Goal: Information Seeking & Learning: Find specific fact

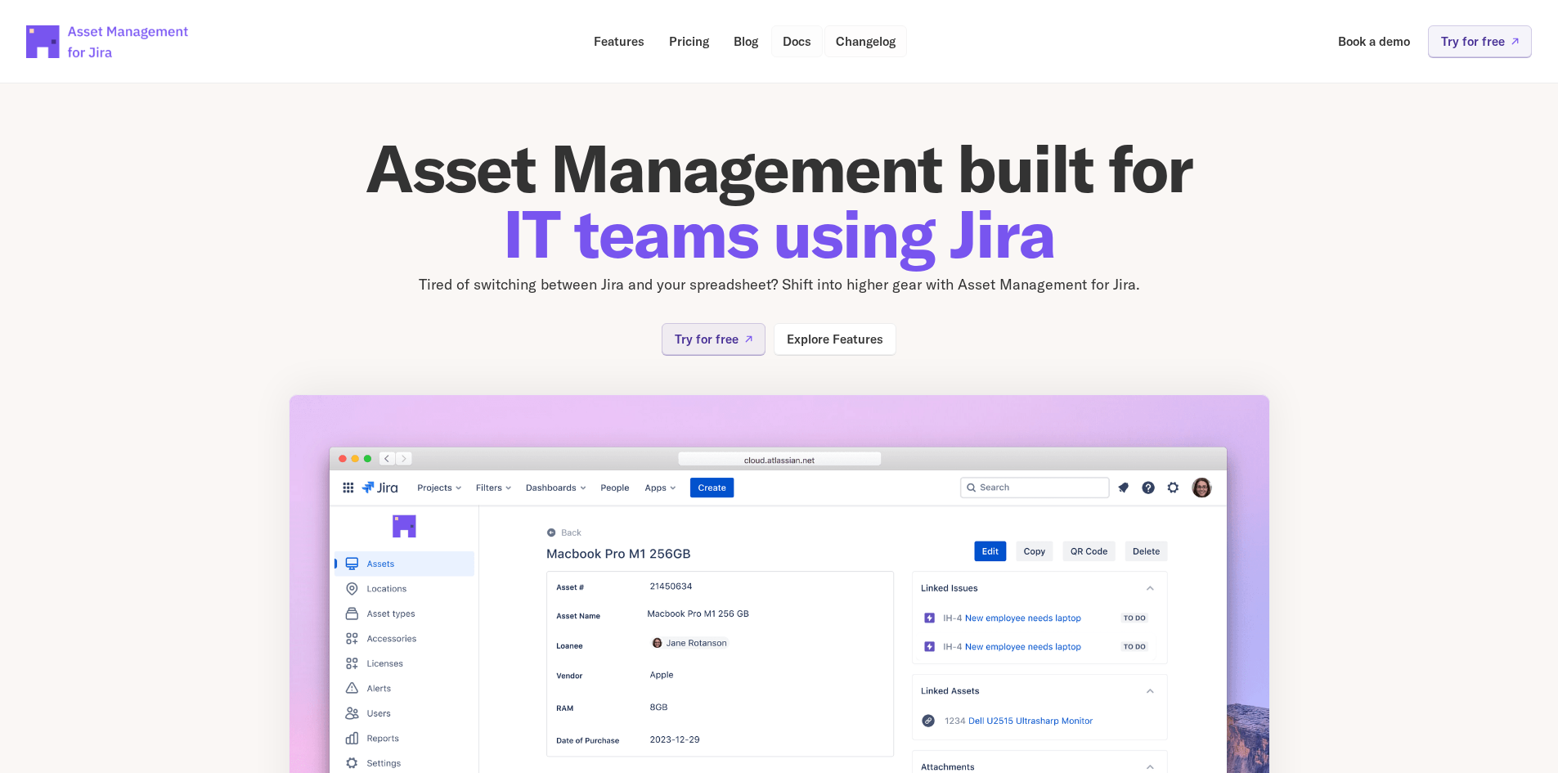
click at [773, 43] on link "Docs" at bounding box center [797, 41] width 52 height 32
click at [857, 50] on link "Changelog" at bounding box center [865, 41] width 83 height 32
click at [880, 43] on p "Changelog" at bounding box center [866, 41] width 60 height 12
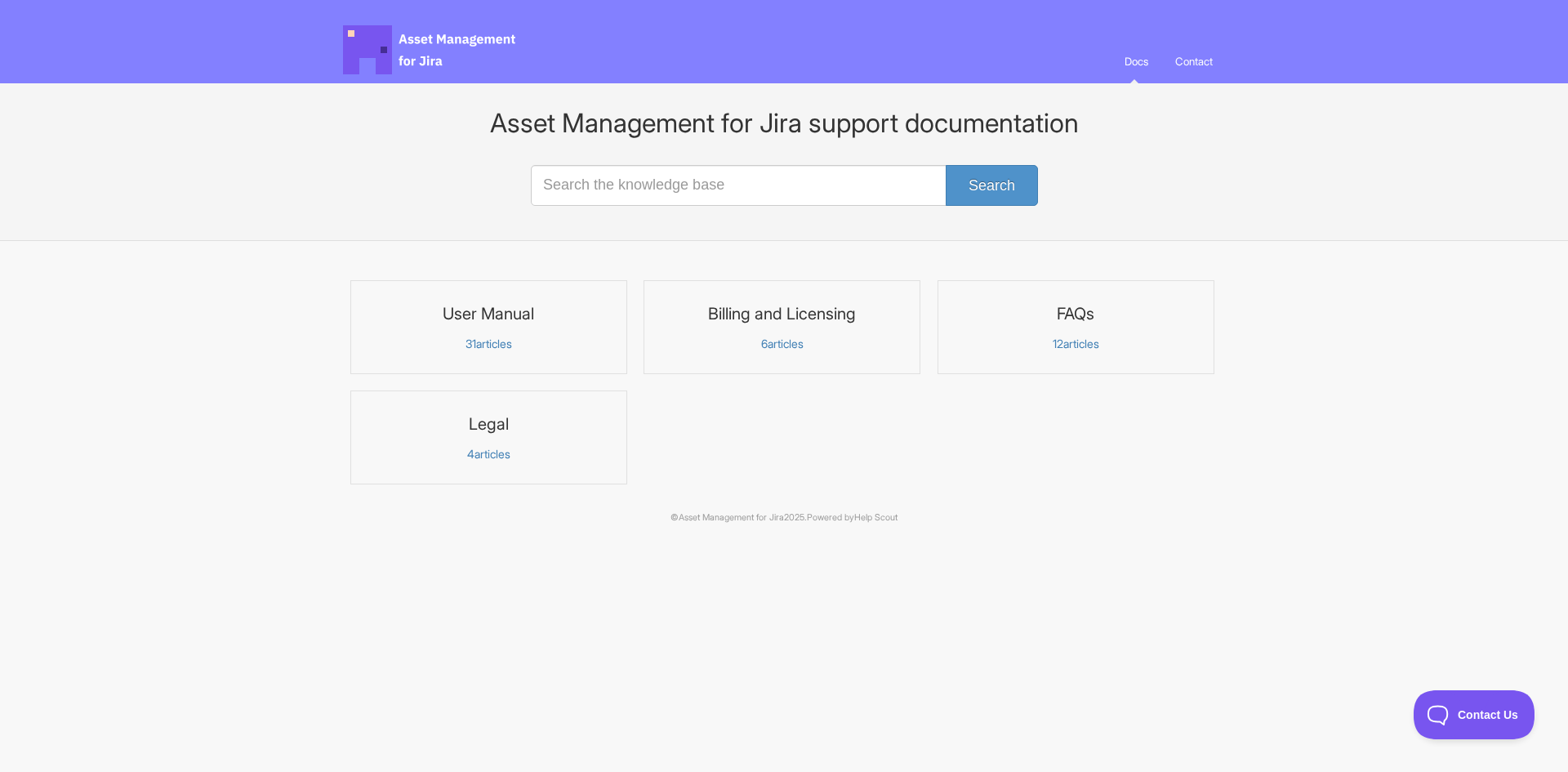
click at [488, 341] on p "31 articles" at bounding box center [488, 344] width 256 height 15
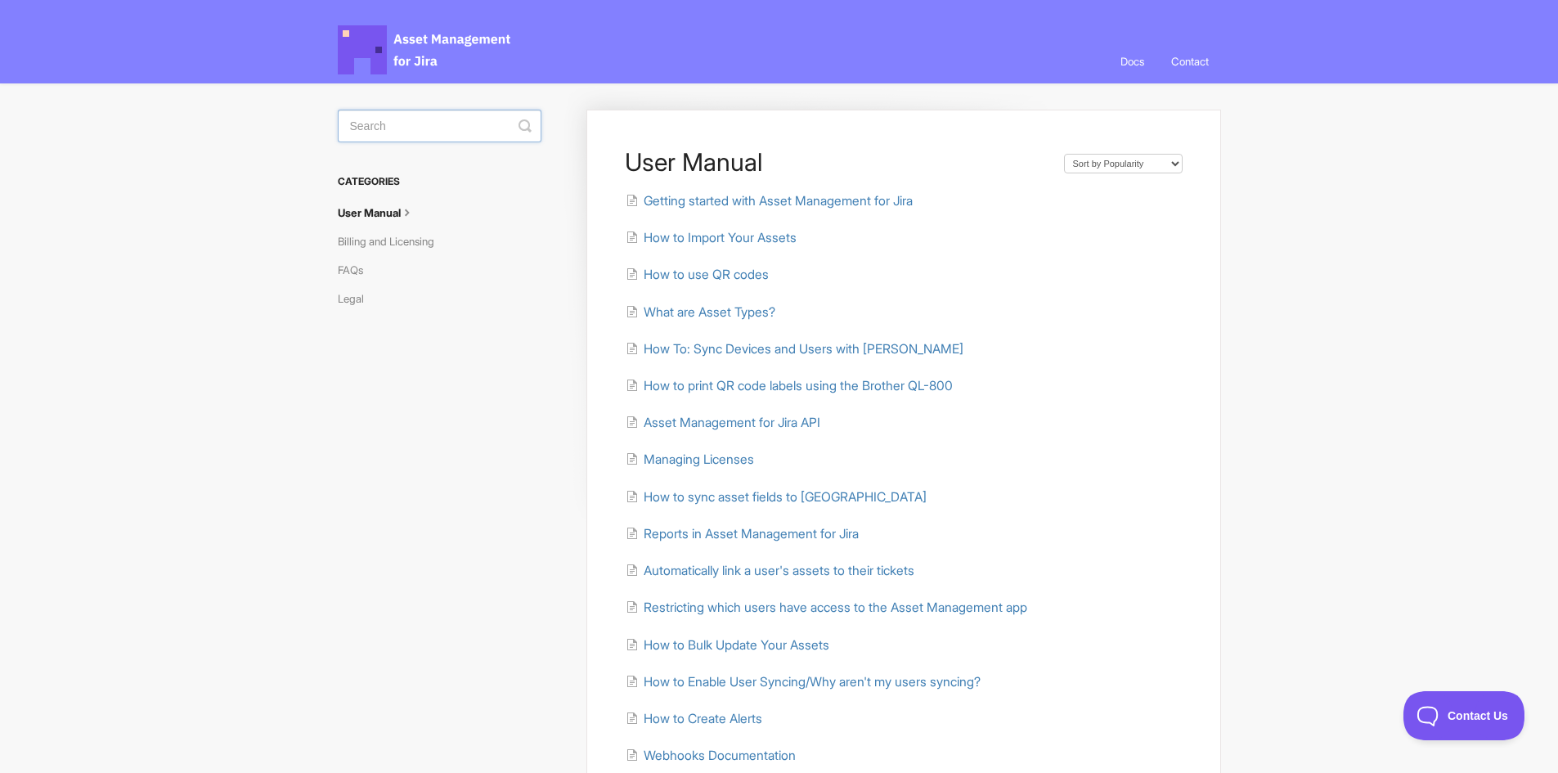
click at [447, 122] on input "Search" at bounding box center [440, 126] width 204 height 33
type input "api"
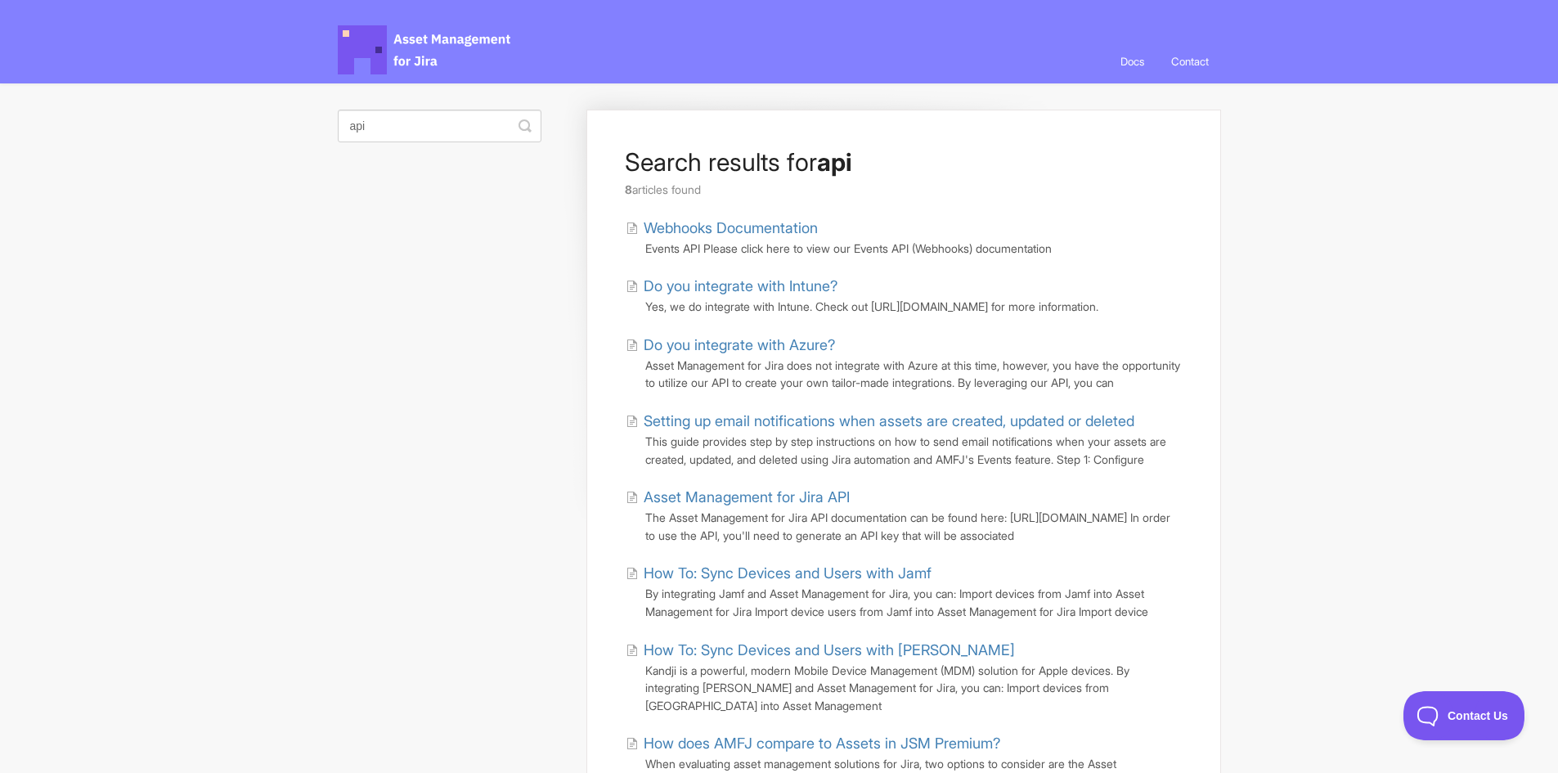
click at [752, 226] on link "Webhooks Documentation" at bounding box center [722, 228] width 192 height 22
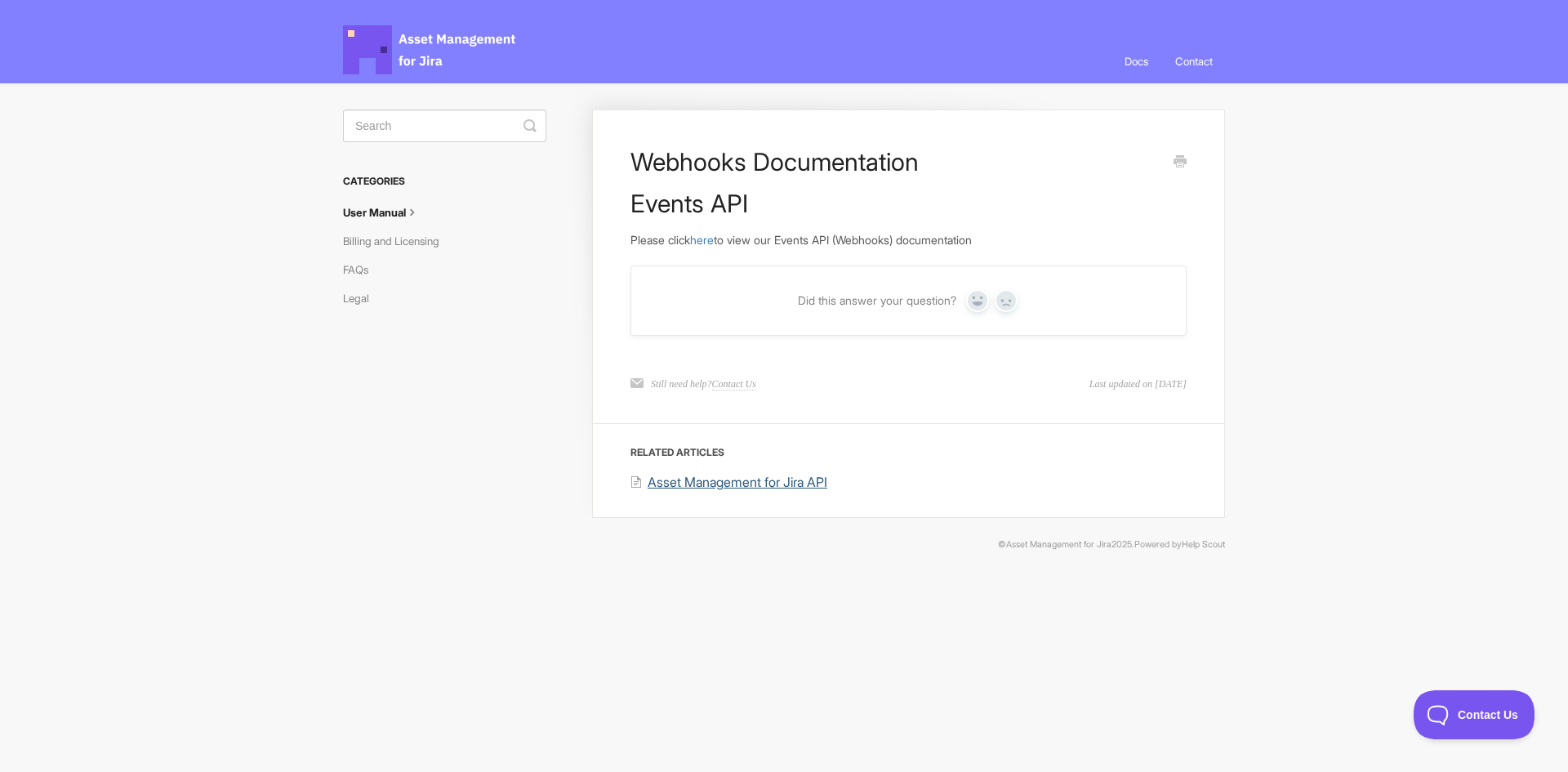
click at [765, 484] on span "Asset Management for Jira API" at bounding box center [737, 481] width 180 height 16
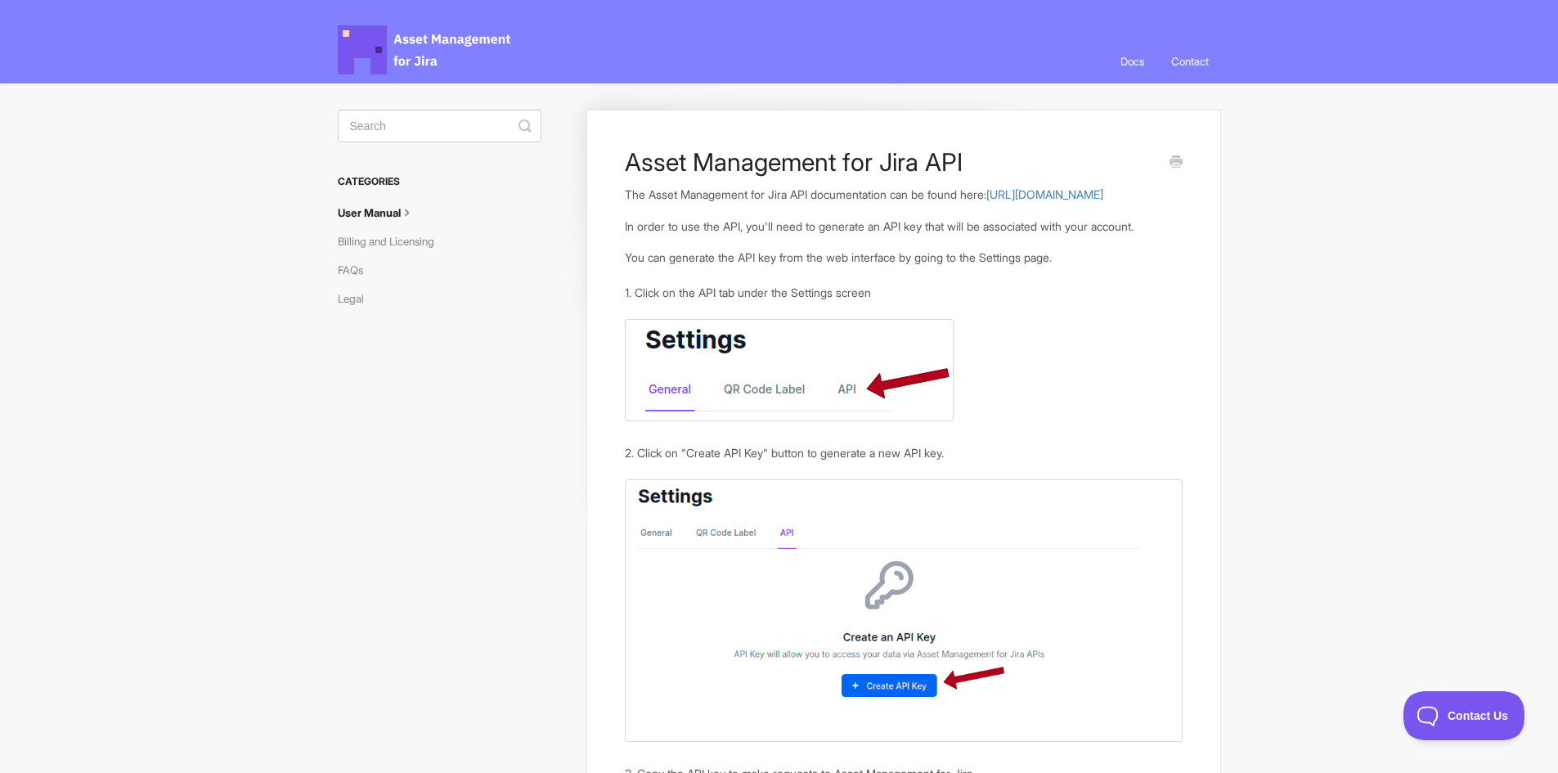
click at [790, 203] on p "The Asset Management for Jira API documentation can be found here: [URL][DOMAIN…" at bounding box center [903, 195] width 557 height 18
click at [986, 201] on link "[URL][DOMAIN_NAME]" at bounding box center [1044, 194] width 117 height 14
